Goal: Transaction & Acquisition: Purchase product/service

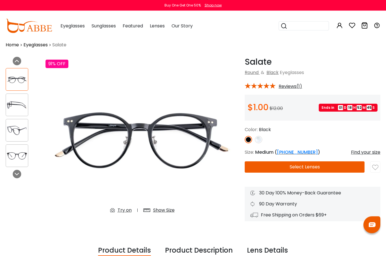
scroll to position [8, 0]
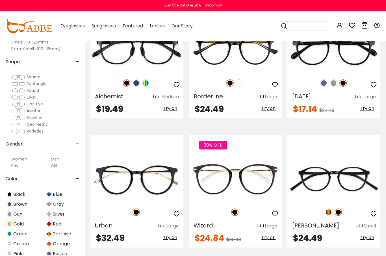
scroll to position [969, 0]
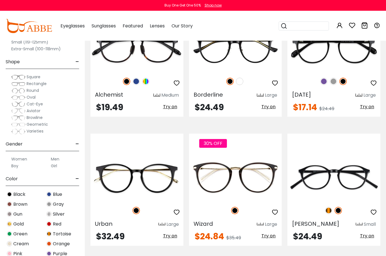
click at [0, 0] on img at bounding box center [0, 0] width 0 height 0
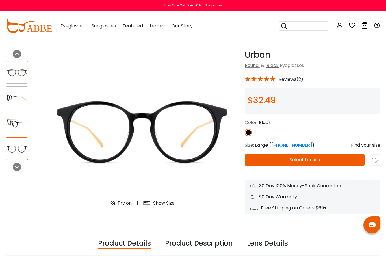
scroll to position [15, 0]
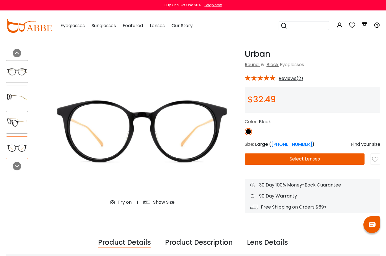
click at [334, 162] on button "Select Lenses" at bounding box center [305, 159] width 120 height 11
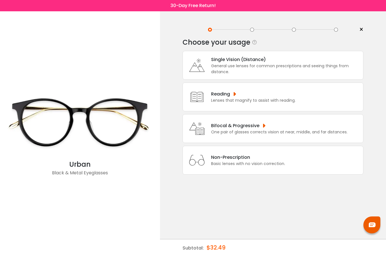
click at [316, 68] on div "General use lenses for common prescriptions and seeing things from distance." at bounding box center [285, 69] width 149 height 12
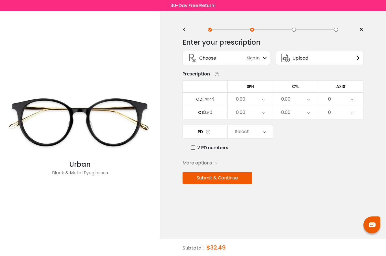
click at [184, 29] on div "<" at bounding box center [186, 29] width 8 height 5
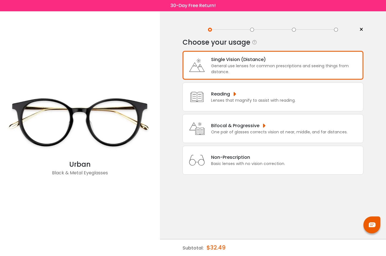
click at [326, 155] on div "Non-Prescription Basic lenses with no vision correction." at bounding box center [272, 160] width 181 height 29
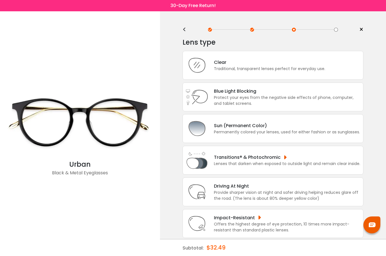
click at [185, 31] on div "<" at bounding box center [186, 29] width 8 height 5
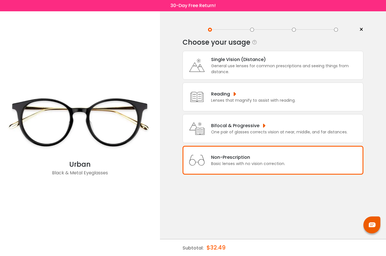
scroll to position [7, 0]
click at [363, 25] on span "×" at bounding box center [361, 29] width 4 height 8
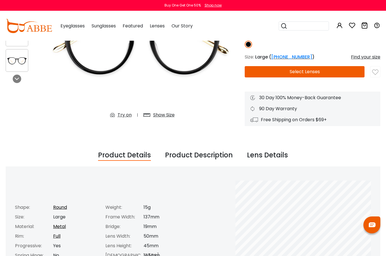
scroll to position [102, 0]
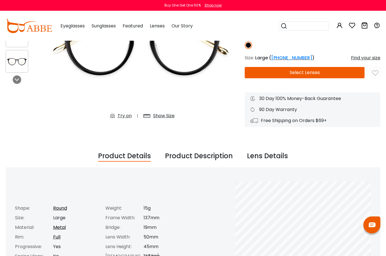
click at [343, 69] on button "Select Lenses" at bounding box center [305, 72] width 120 height 11
